Goal: Find specific page/section: Find specific page/section

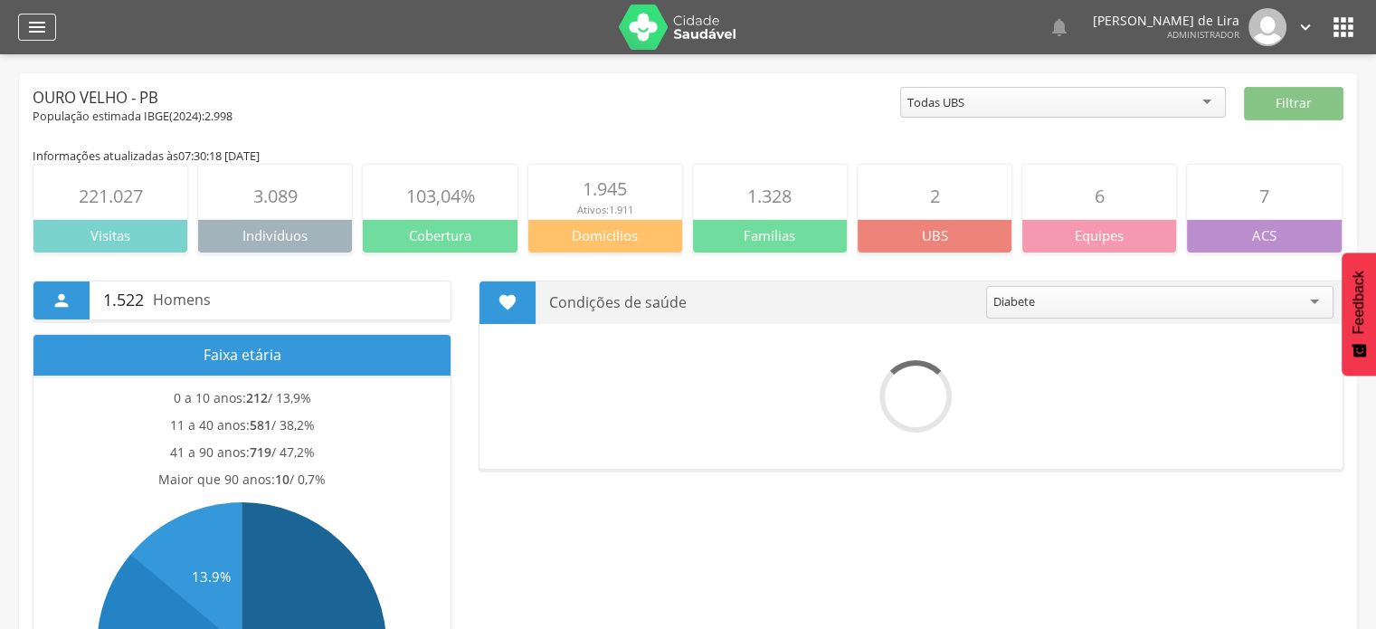
click at [33, 28] on icon "" at bounding box center [37, 27] width 22 height 22
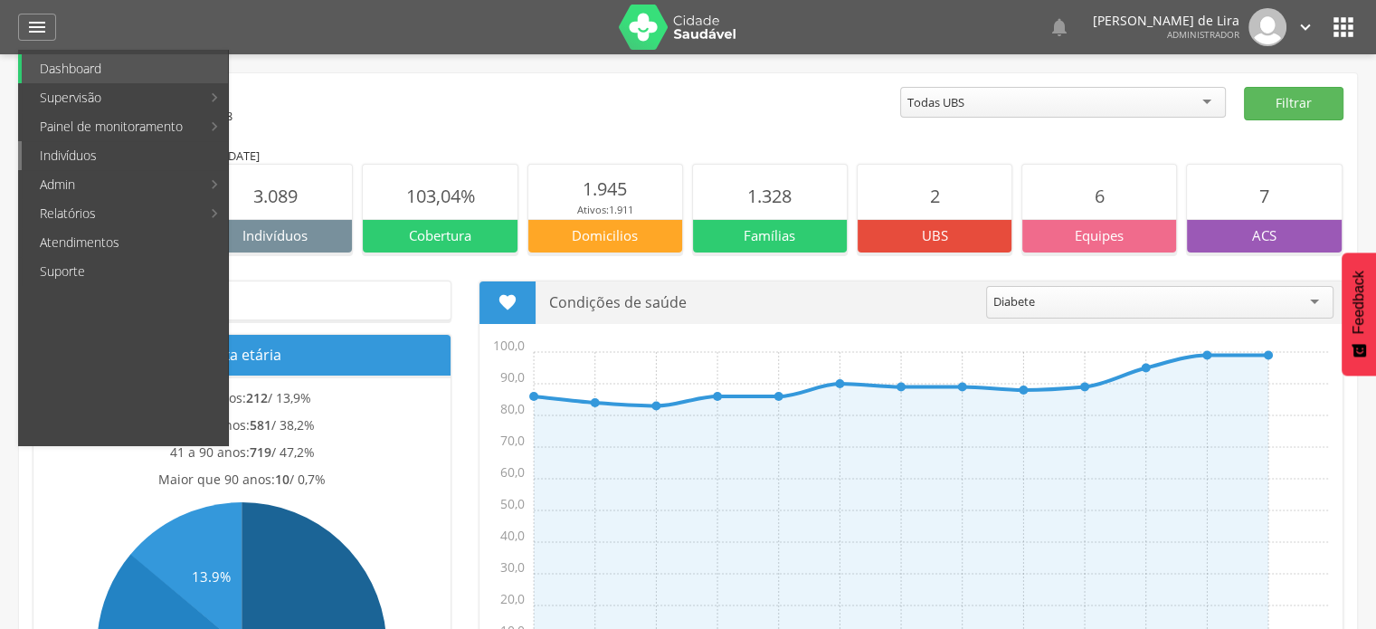
click at [91, 150] on link "Indivíduos" at bounding box center [125, 155] width 206 height 29
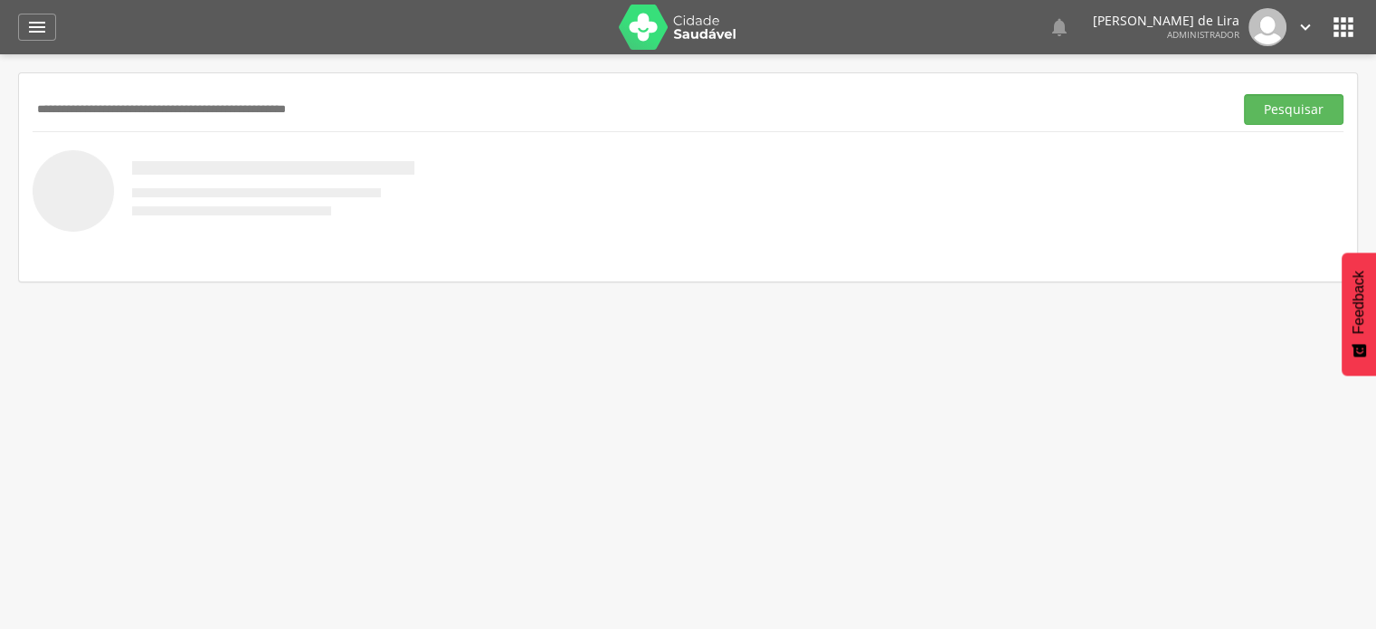
click at [165, 104] on input "text" at bounding box center [629, 109] width 1193 height 31
click at [1304, 101] on button "Pesquisar" at bounding box center [1293, 109] width 99 height 31
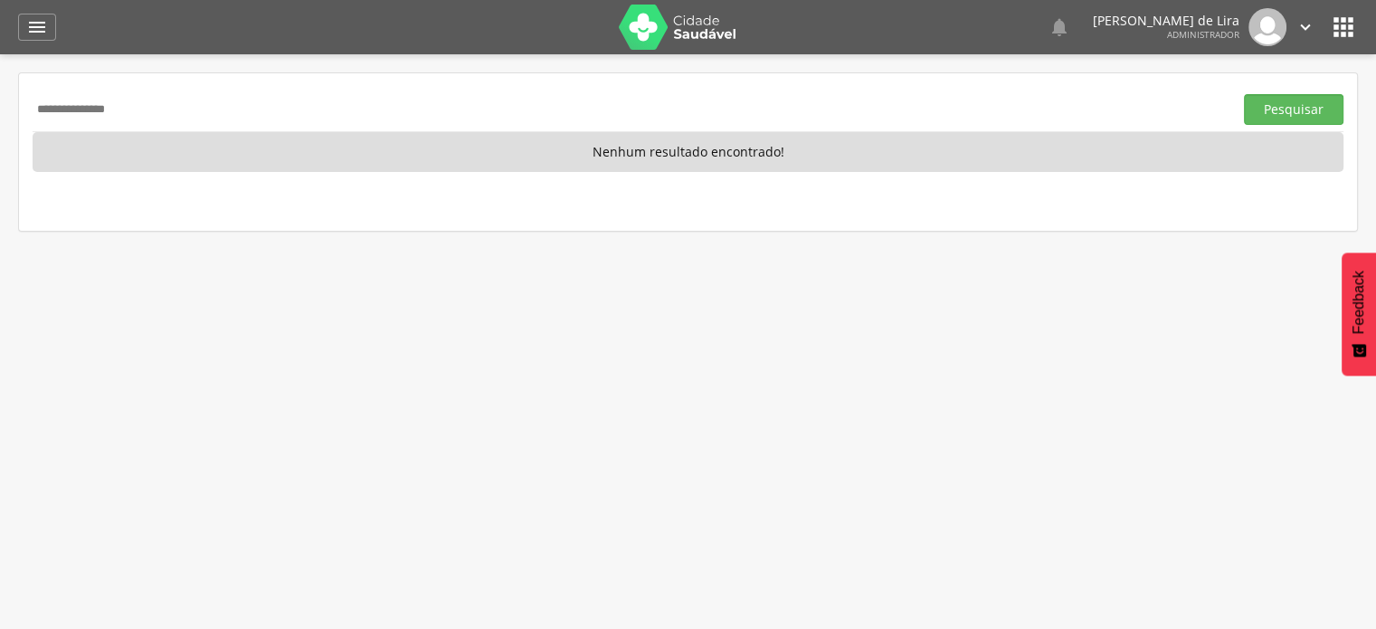
click at [221, 121] on input "**********" at bounding box center [629, 109] width 1193 height 31
type input "*"
click at [1244, 94] on button "Pesquisar" at bounding box center [1293, 109] width 99 height 31
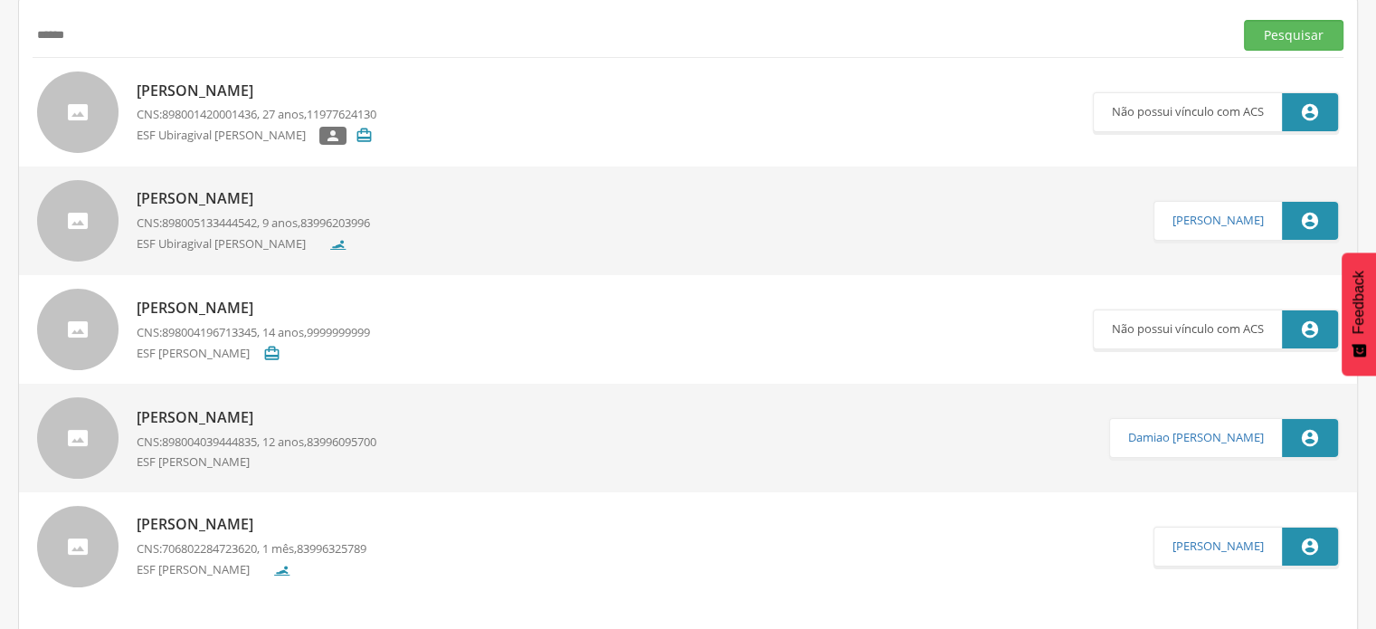
scroll to position [96, 0]
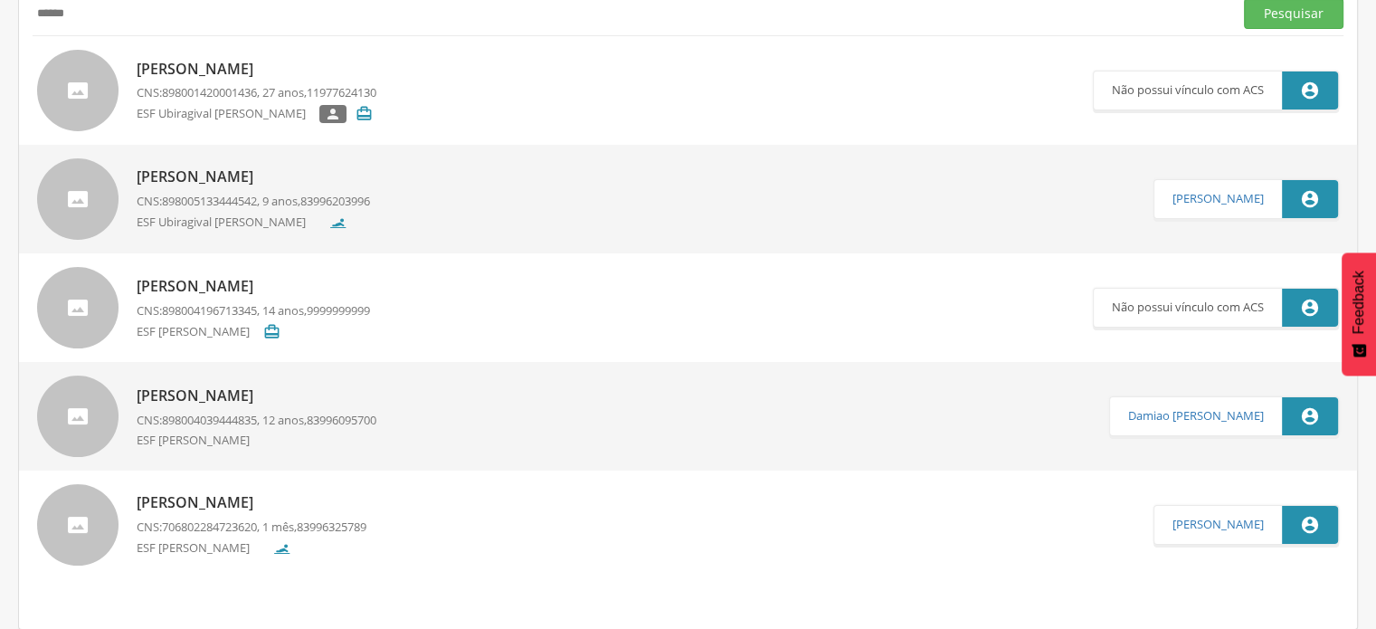
click at [1244, 0] on button "Pesquisar" at bounding box center [1293, 13] width 99 height 31
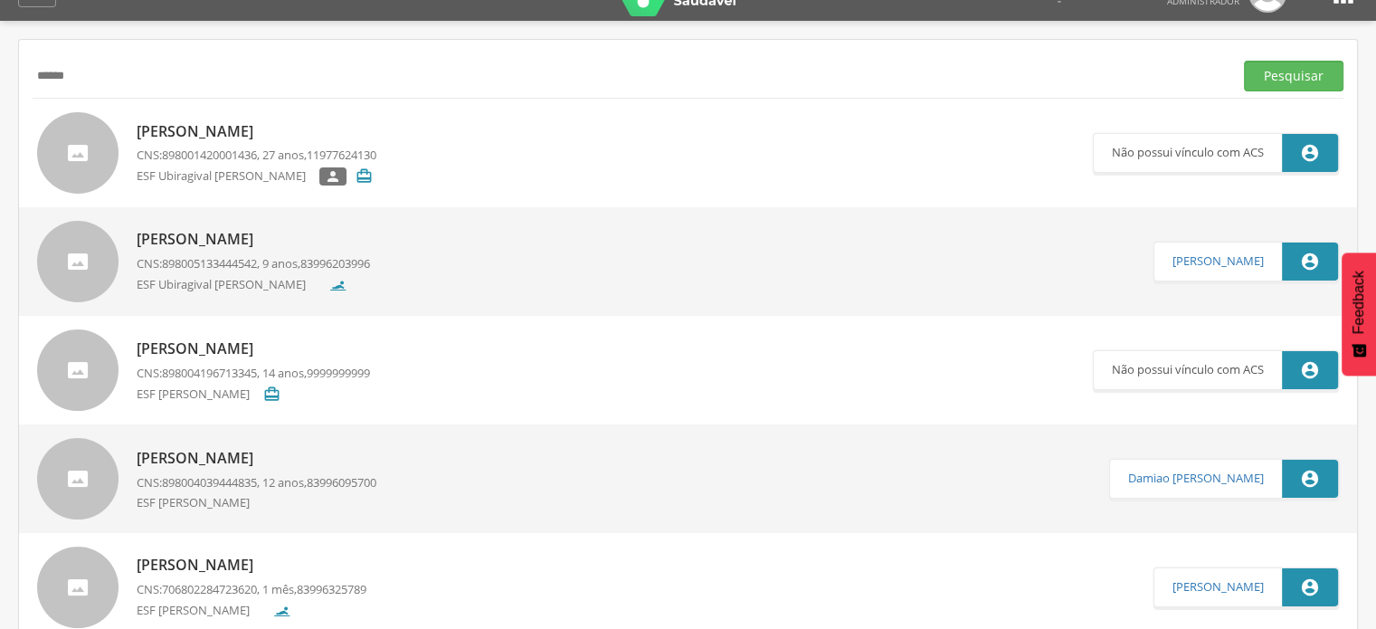
scroll to position [0, 0]
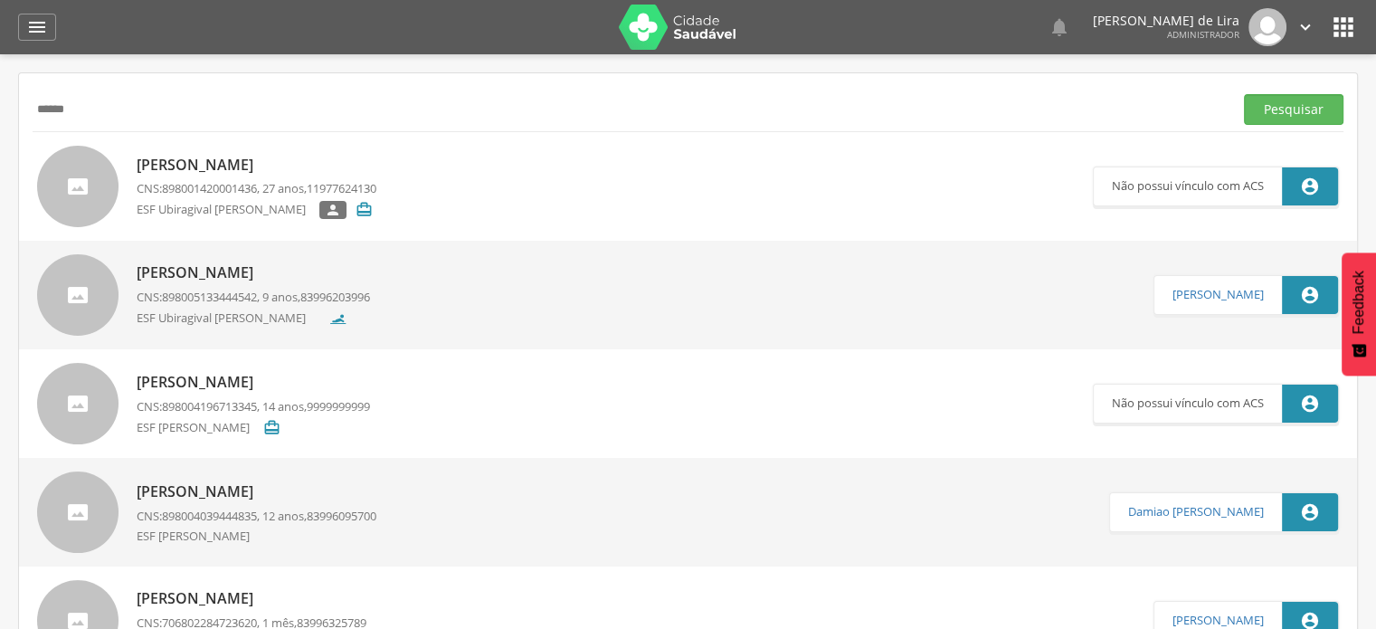
click at [1244, 94] on button "Pesquisar" at bounding box center [1293, 109] width 99 height 31
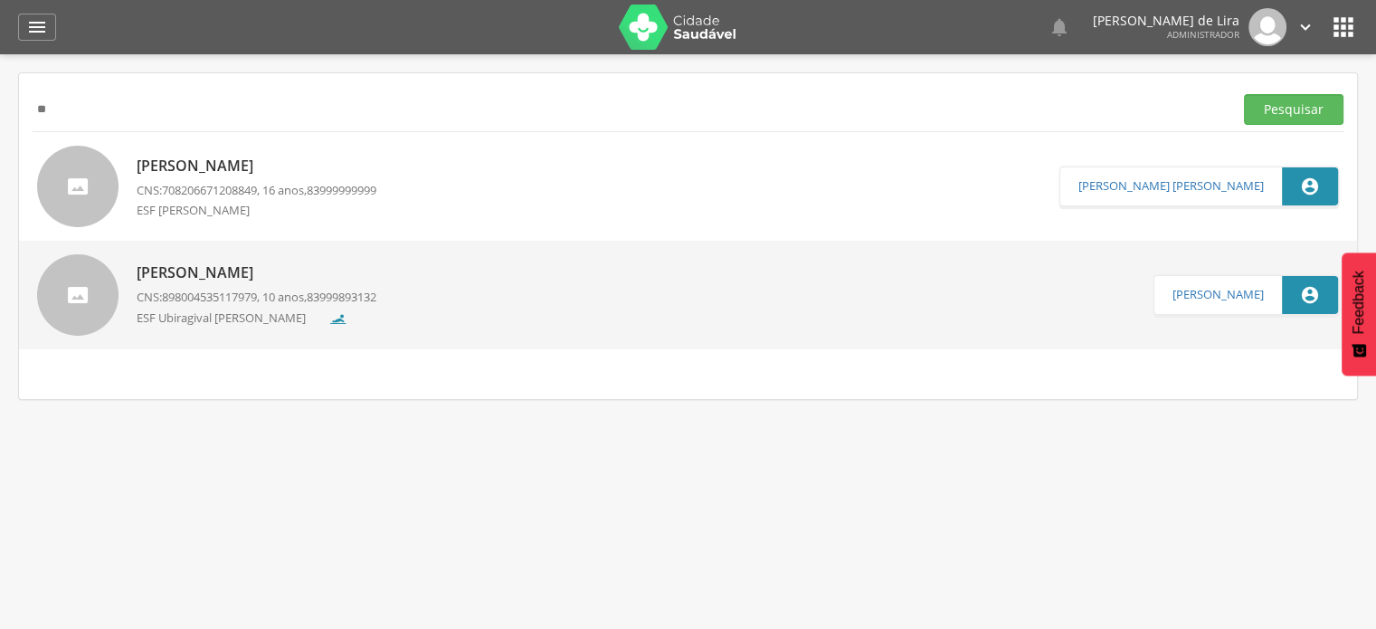
type input "*"
